Goal: Answer question/provide support

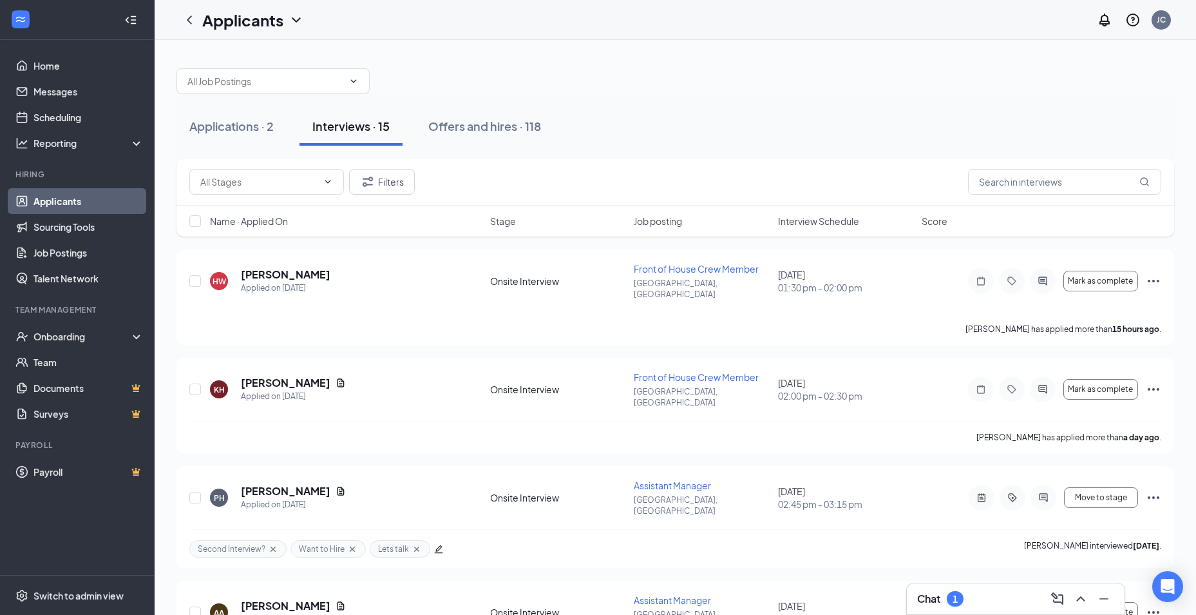
click at [823, 222] on span "Interview Schedule" at bounding box center [818, 221] width 81 height 13
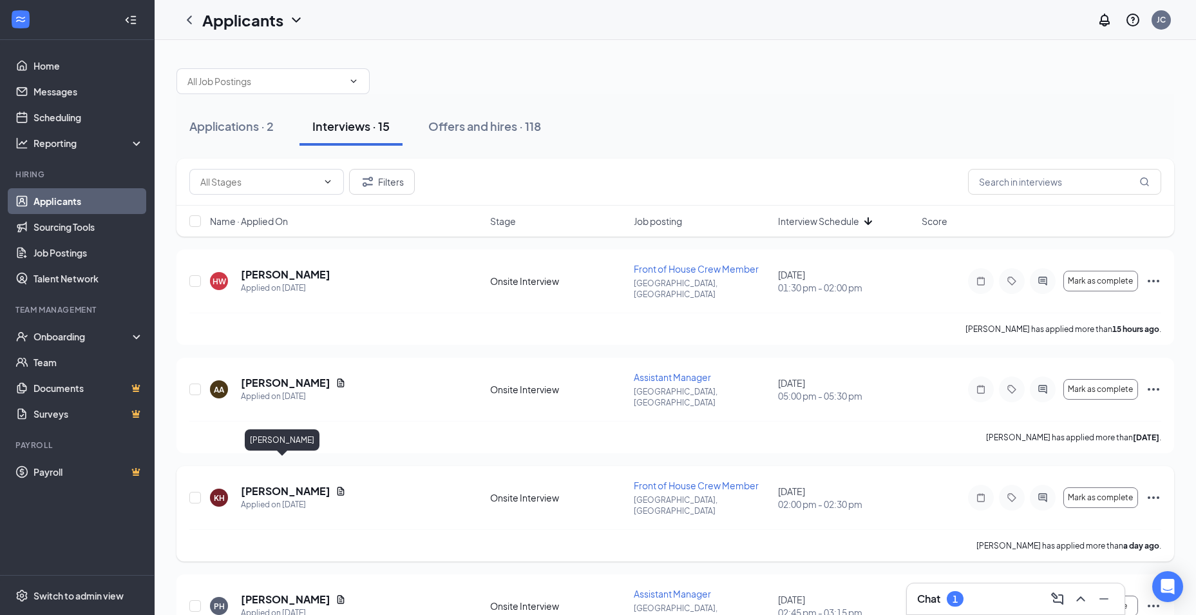
click at [260, 484] on h5 "[PERSON_NAME]" at bounding box center [286, 491] width 90 height 14
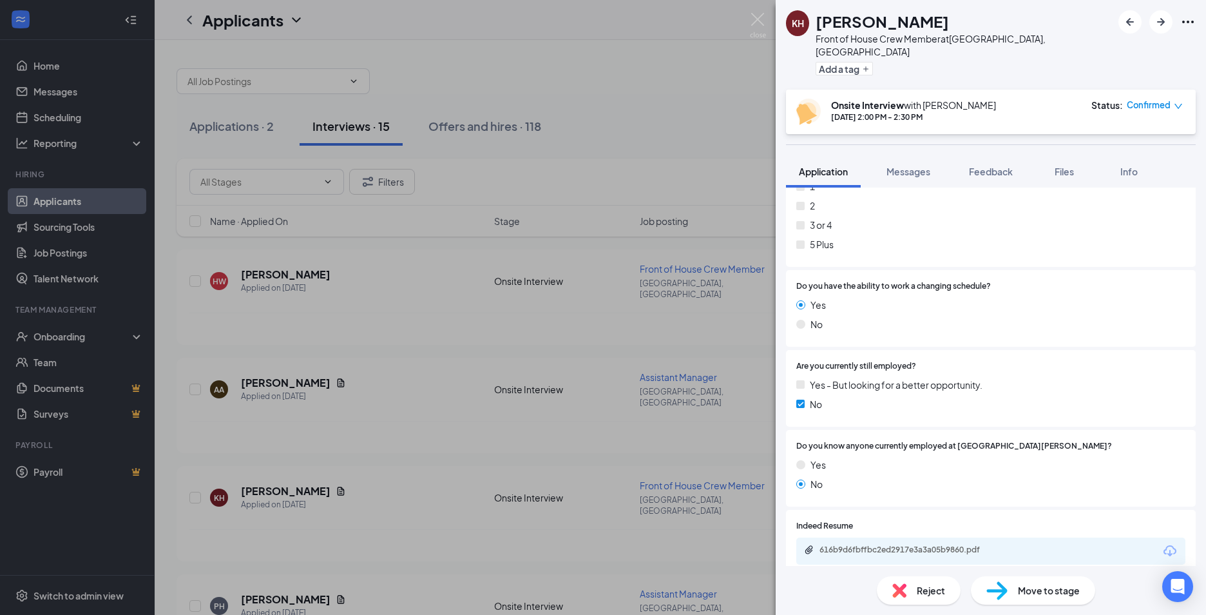
scroll to position [676, 0]
click at [979, 543] on div "616b9d6fbffbc2ed2917e3a3a05b9860.pdf" at bounding box center [910, 548] width 180 height 10
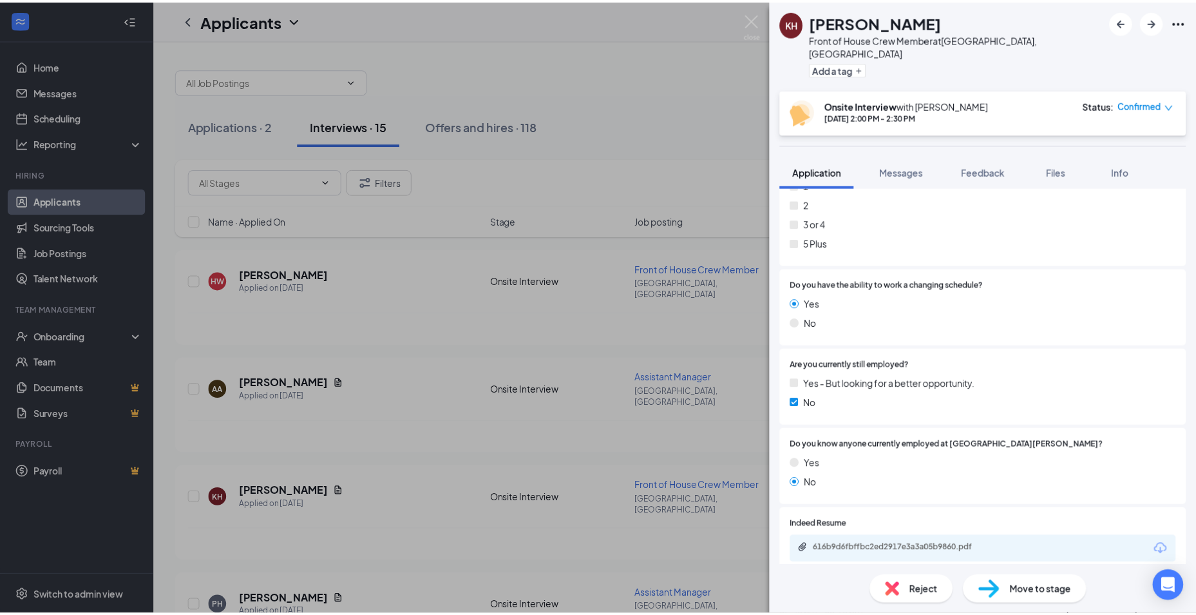
scroll to position [671, 0]
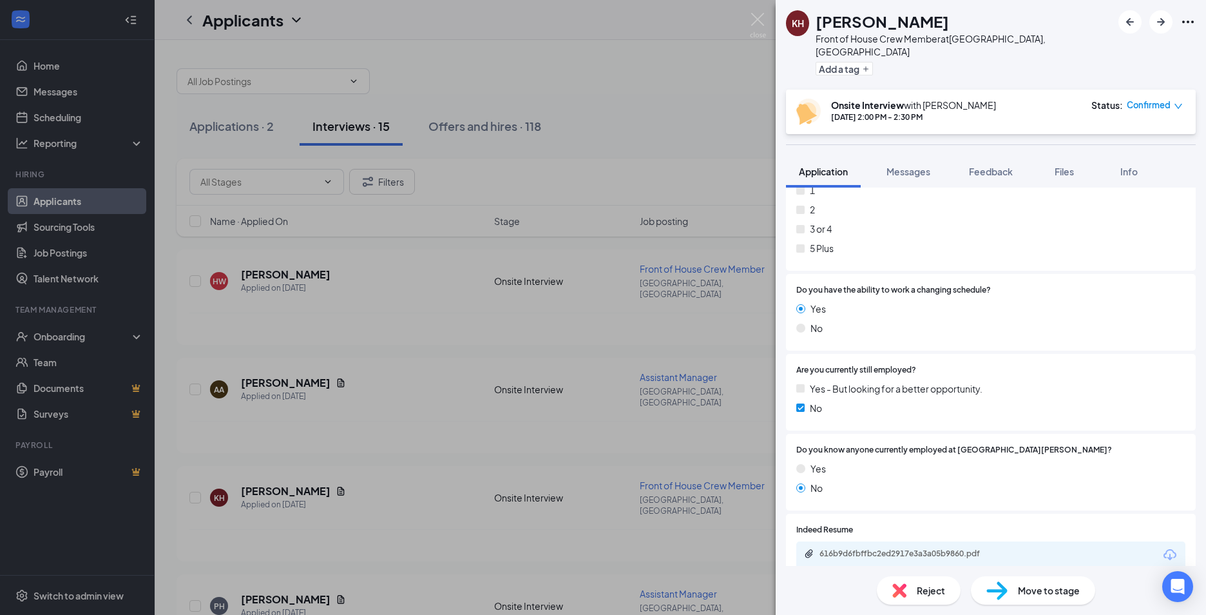
drag, startPoint x: 105, startPoint y: 333, endPoint x: 81, endPoint y: 334, distance: 24.5
click at [105, 333] on div "KH [PERSON_NAME] Front of House Crew Member at [GEOGRAPHIC_DATA], [GEOGRAPHIC_D…" at bounding box center [603, 307] width 1206 height 615
click at [81, 334] on div "Onboarding" at bounding box center [83, 336] width 99 height 13
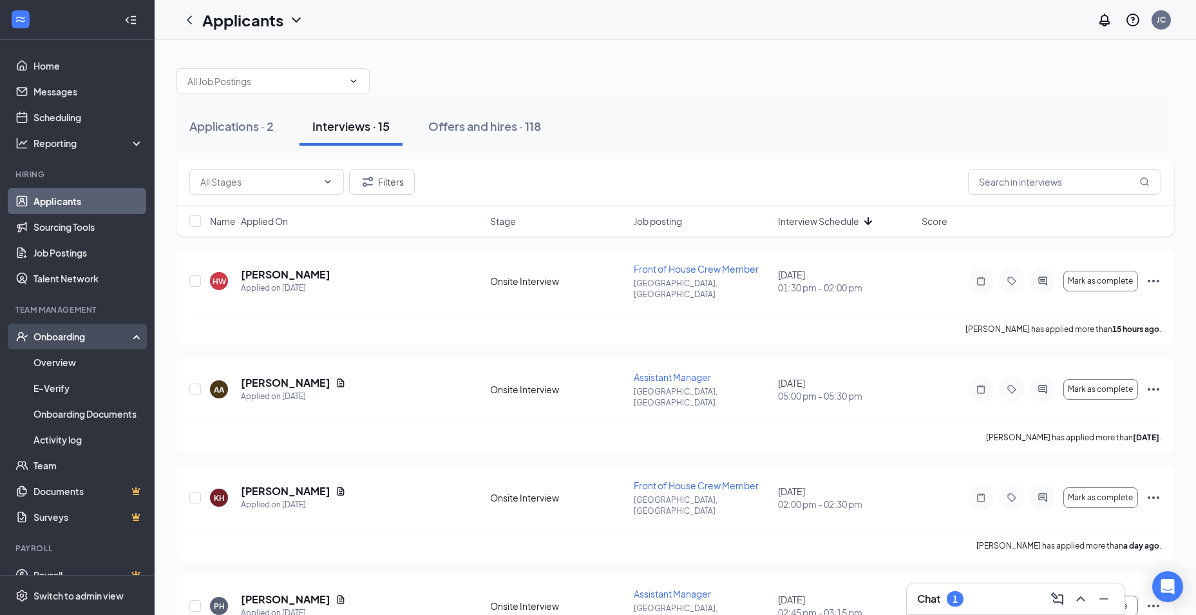
click at [64, 336] on div "Onboarding" at bounding box center [83, 336] width 99 height 13
click at [68, 329] on div "Onboarding" at bounding box center [77, 336] width 155 height 26
click at [49, 363] on link "Overview" at bounding box center [89, 362] width 110 height 26
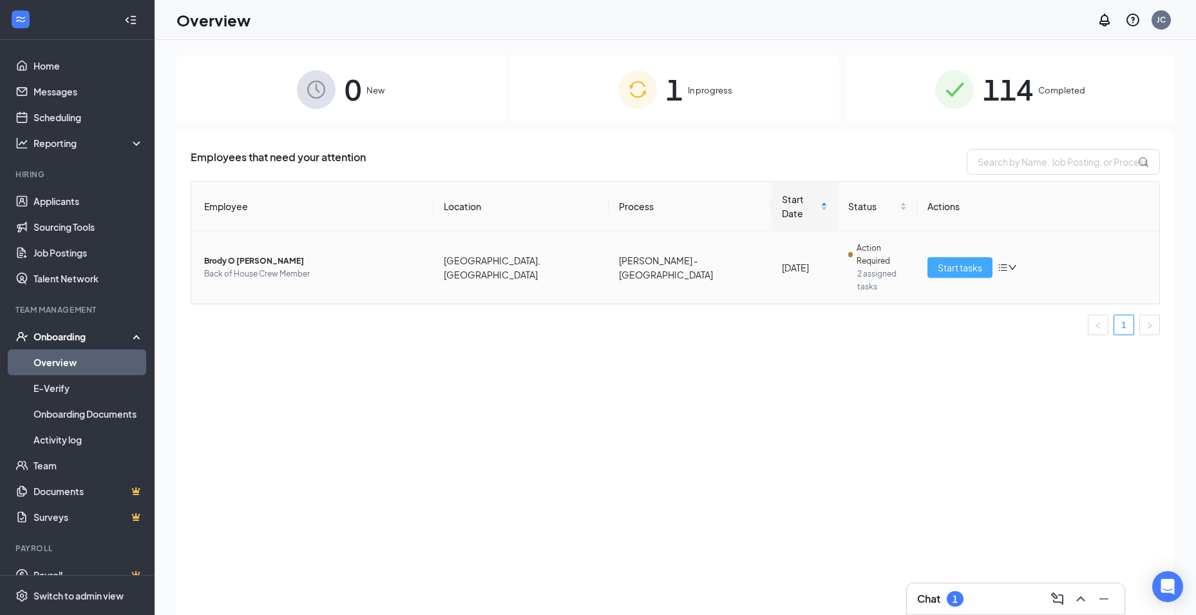
click at [955, 260] on span "Start tasks" at bounding box center [960, 267] width 44 height 14
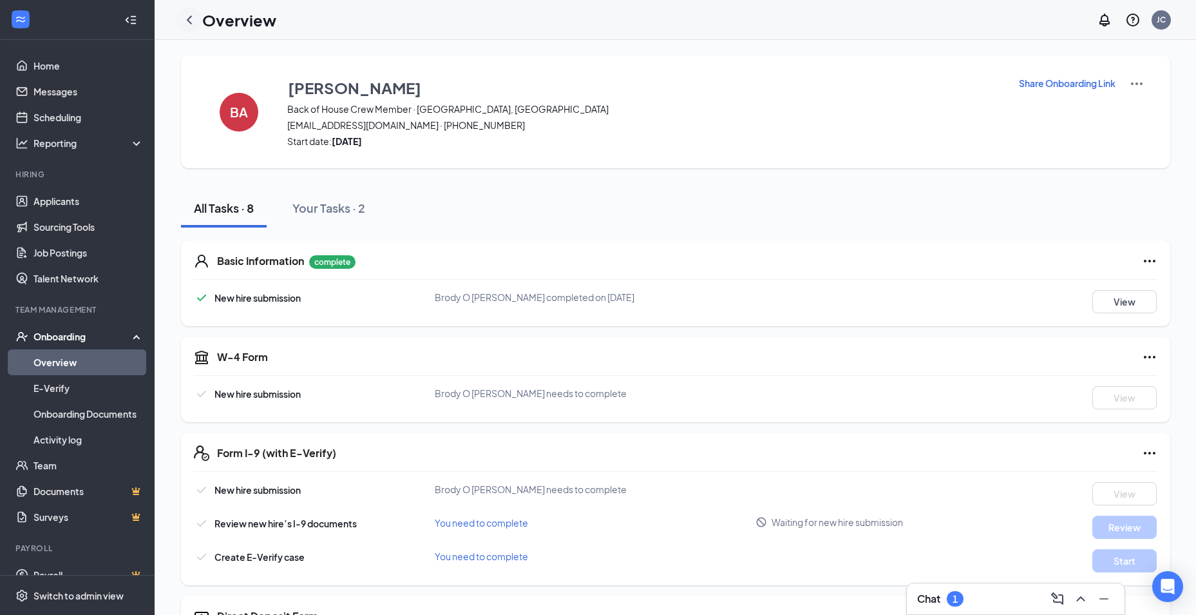
click at [188, 23] on icon "ChevronLeft" at bounding box center [189, 19] width 15 height 15
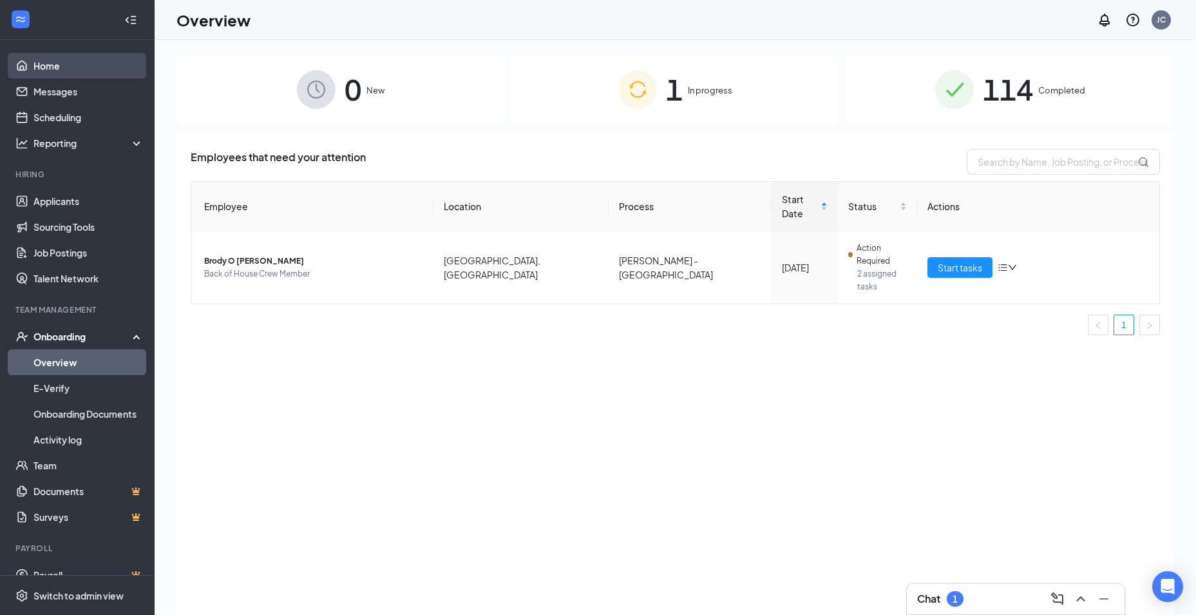
click at [70, 72] on link "Home" at bounding box center [89, 66] width 110 height 26
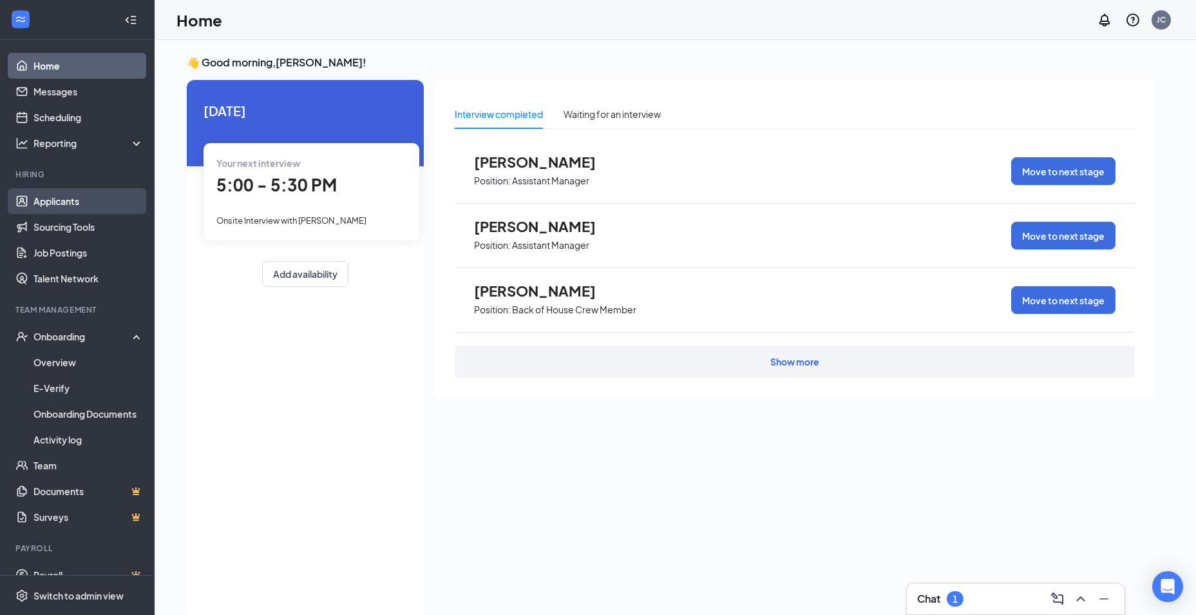
click at [88, 193] on link "Applicants" at bounding box center [89, 201] width 110 height 26
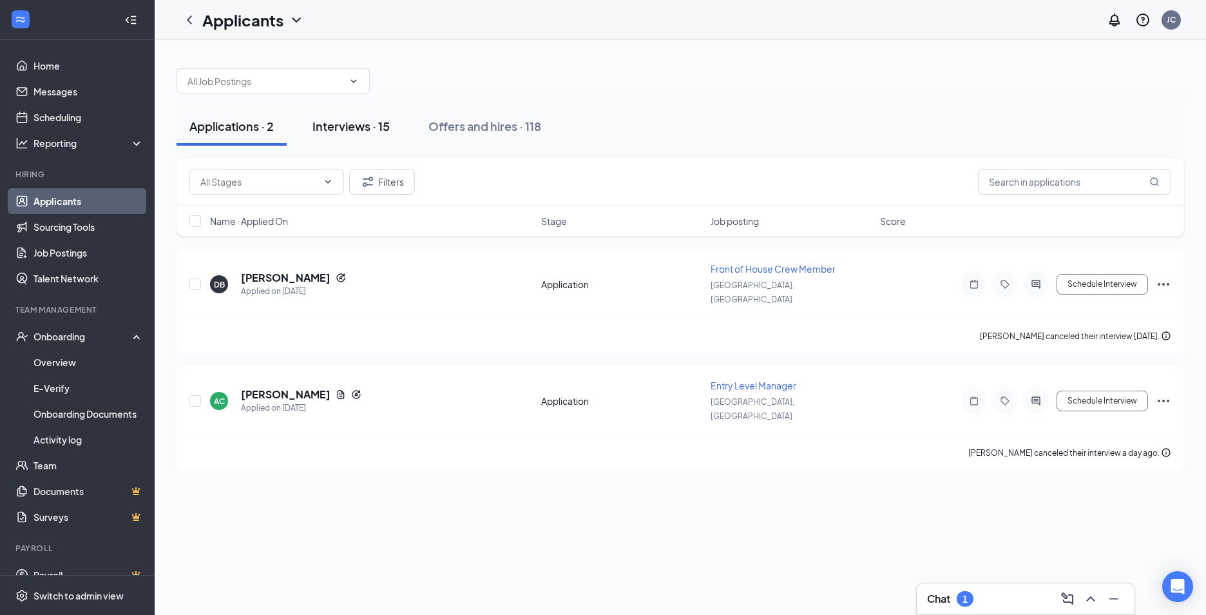
click at [340, 128] on div "Interviews · 15" at bounding box center [350, 126] width 77 height 16
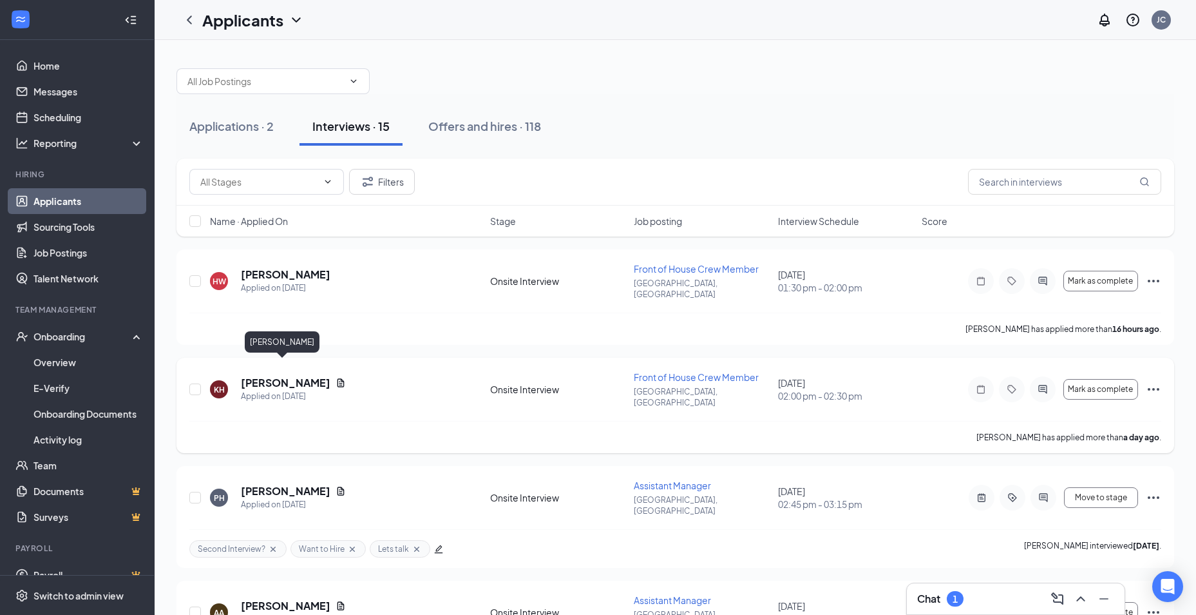
click at [301, 376] on h5 "[PERSON_NAME]" at bounding box center [286, 383] width 90 height 14
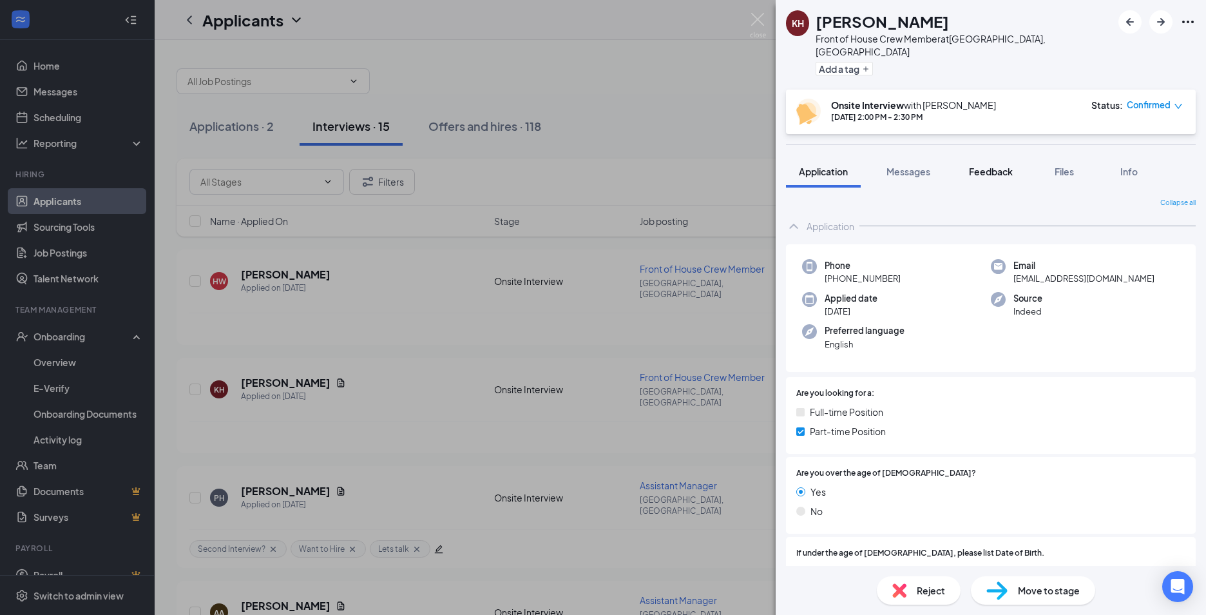
click at [986, 165] on div "Feedback" at bounding box center [991, 171] width 44 height 13
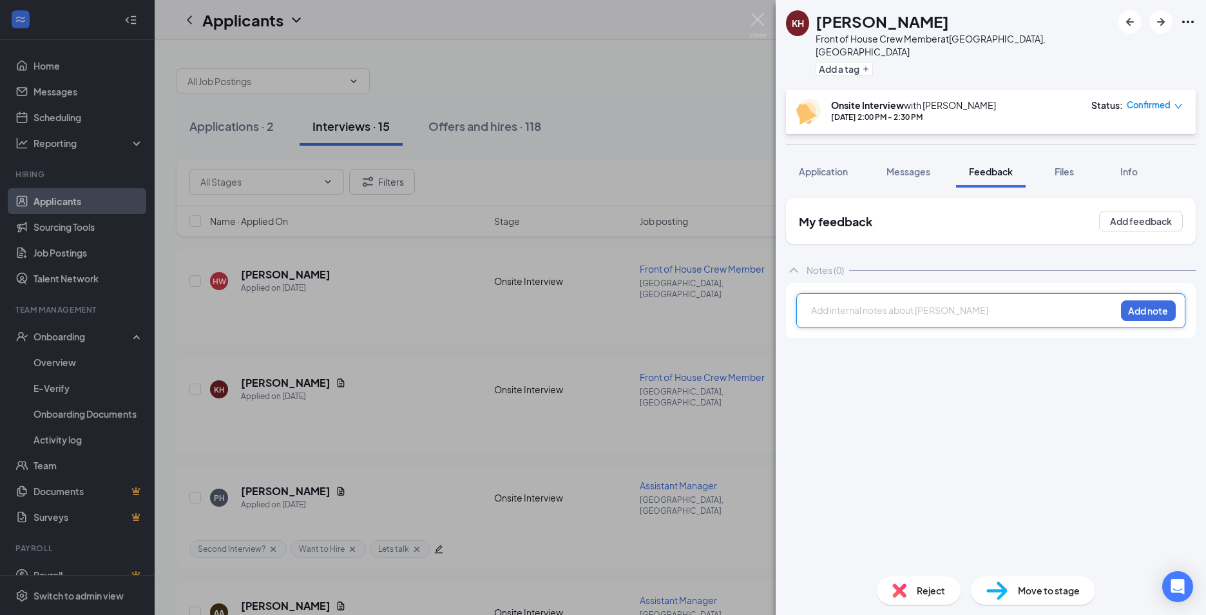
click at [937, 303] on div at bounding box center [963, 310] width 303 height 14
click at [1167, 300] on button "Add note" at bounding box center [1148, 310] width 55 height 21
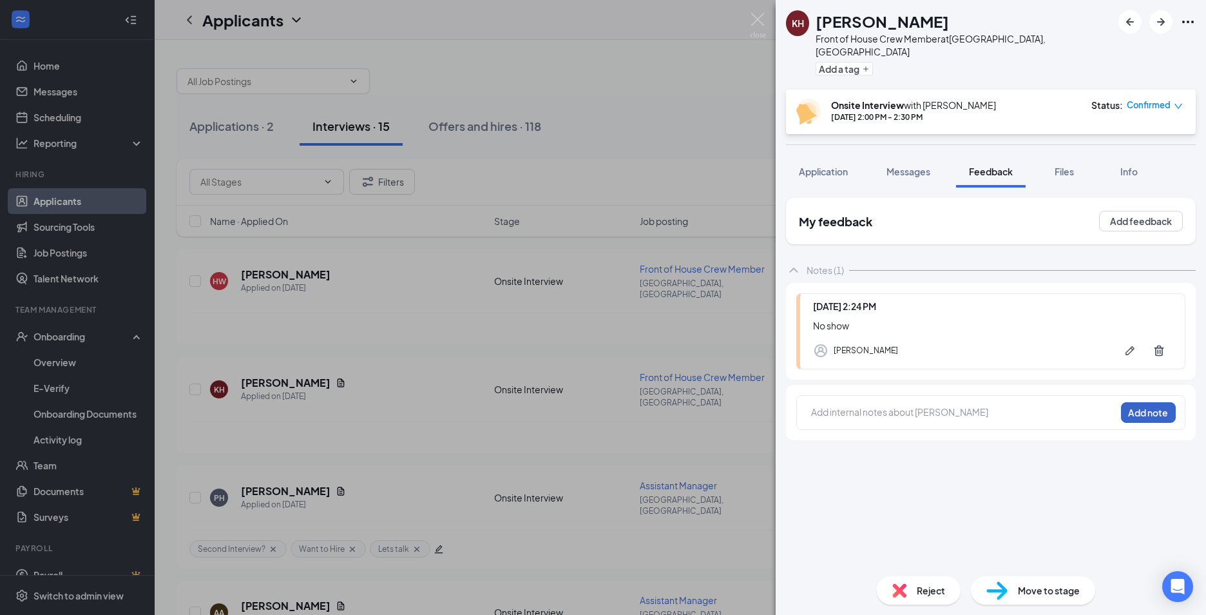
click at [1121, 402] on button "Add note" at bounding box center [1148, 412] width 55 height 21
